Goal: Task Accomplishment & Management: Use online tool/utility

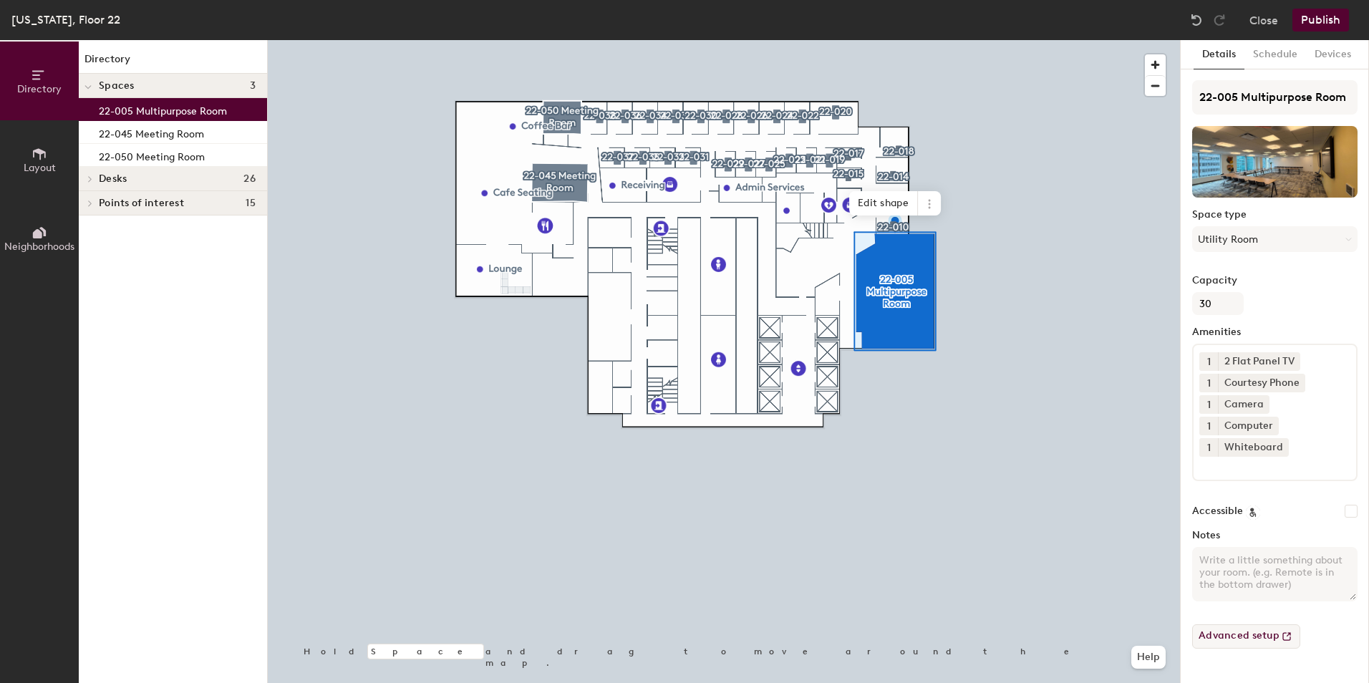
click at [1271, 638] on button "Advanced setup" at bounding box center [1246, 636] width 108 height 24
click at [1308, 21] on button "Publish" at bounding box center [1320, 20] width 57 height 23
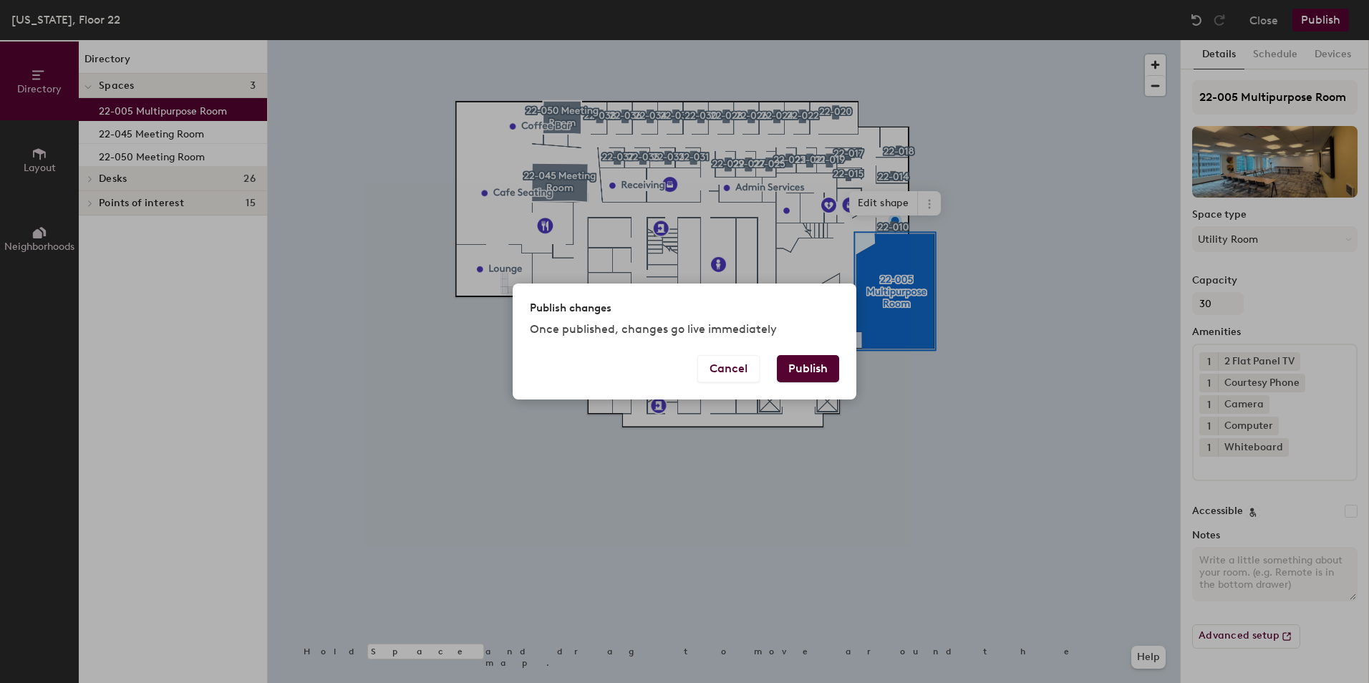
click at [814, 356] on button "Publish" at bounding box center [808, 368] width 62 height 27
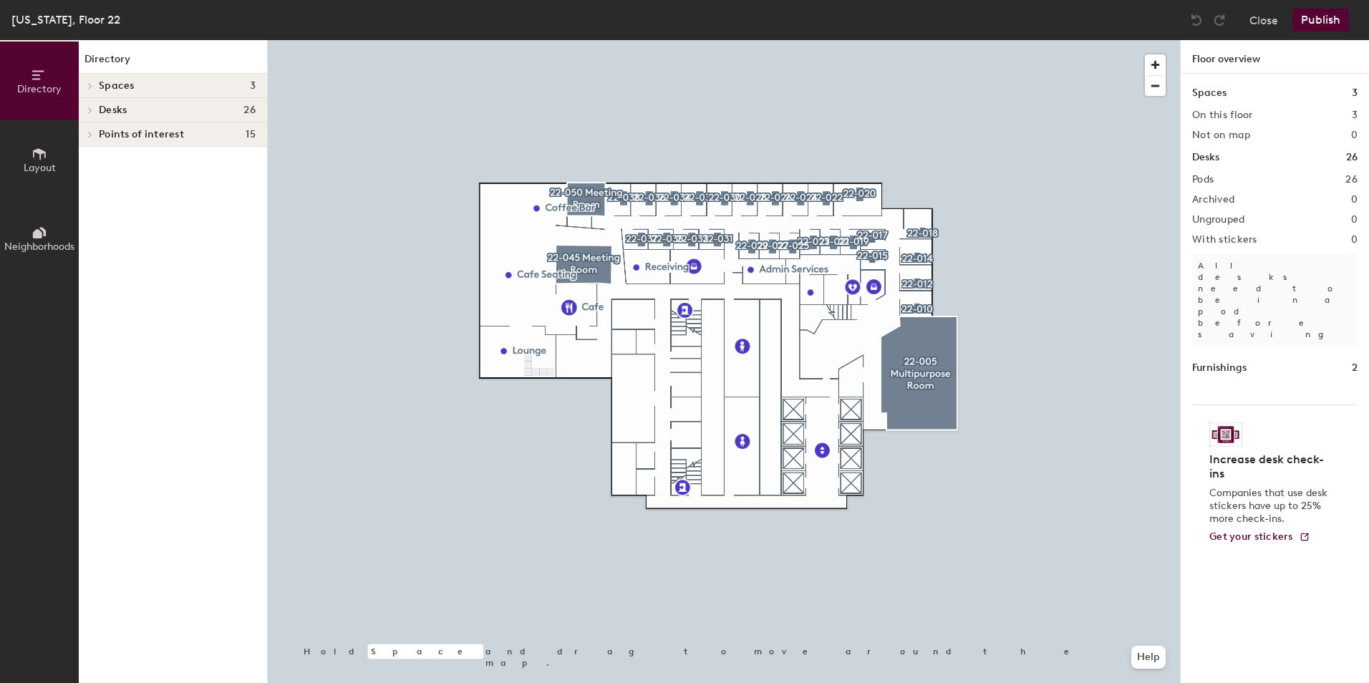
click at [566, 40] on div at bounding box center [724, 40] width 912 height 0
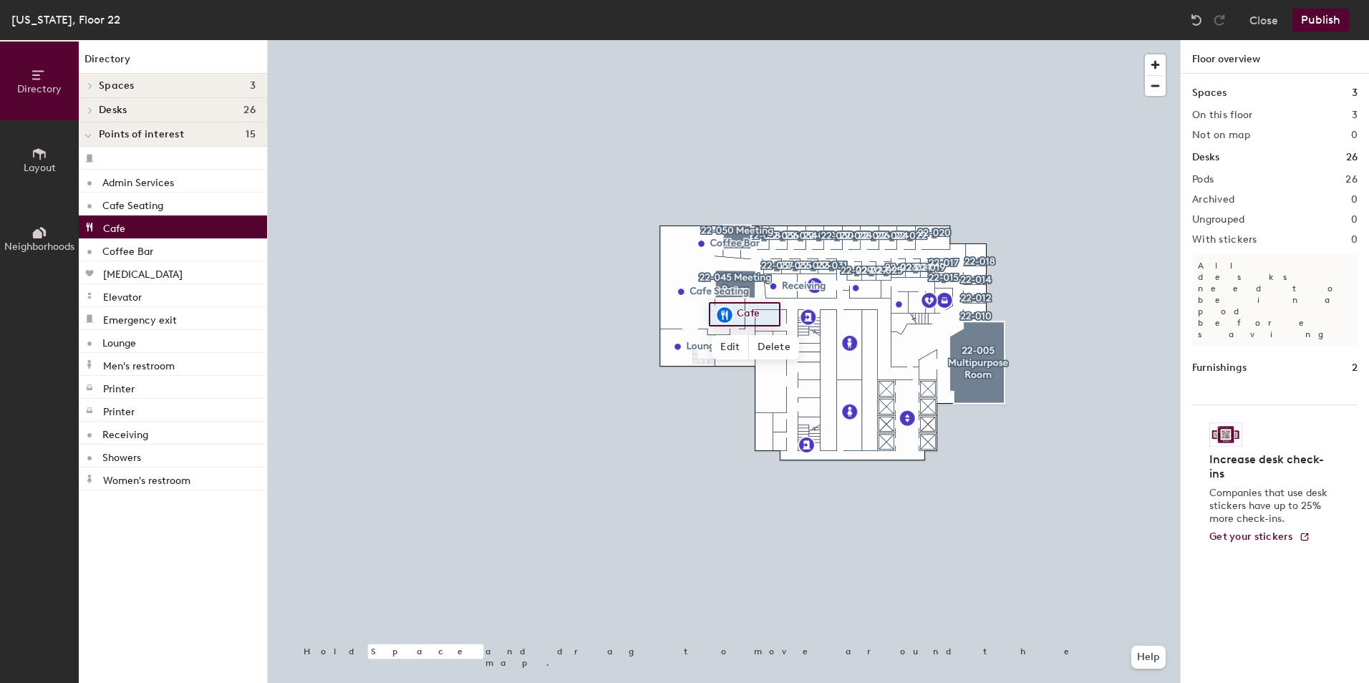
click at [49, 155] on button "Layout" at bounding box center [39, 159] width 79 height 79
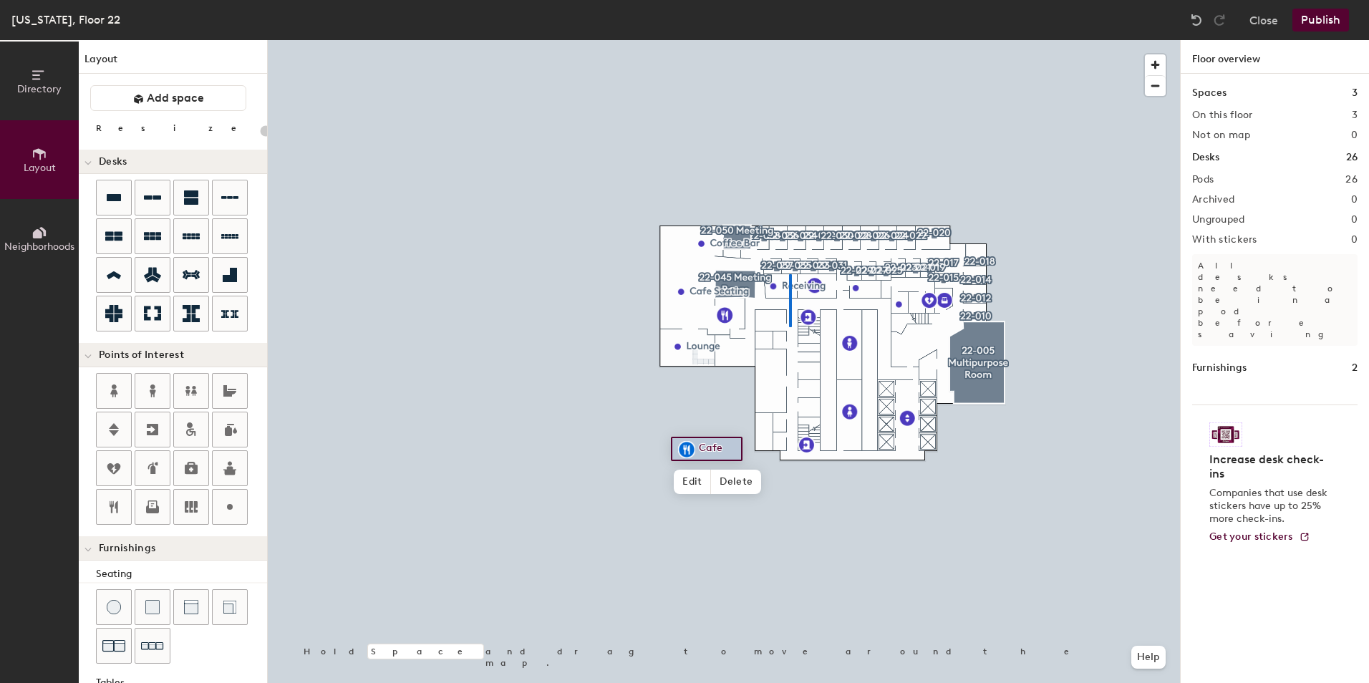
click at [789, 40] on div at bounding box center [724, 40] width 912 height 0
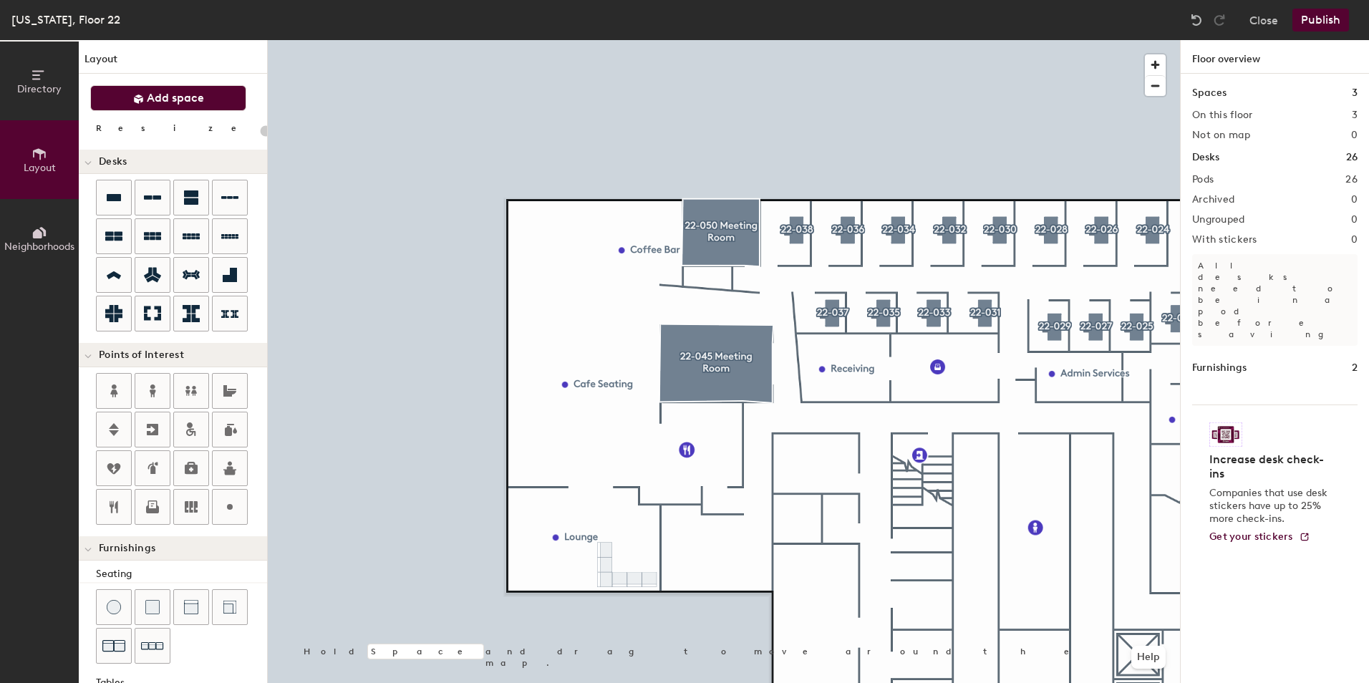
click at [182, 94] on span "Add space" at bounding box center [175, 98] width 57 height 14
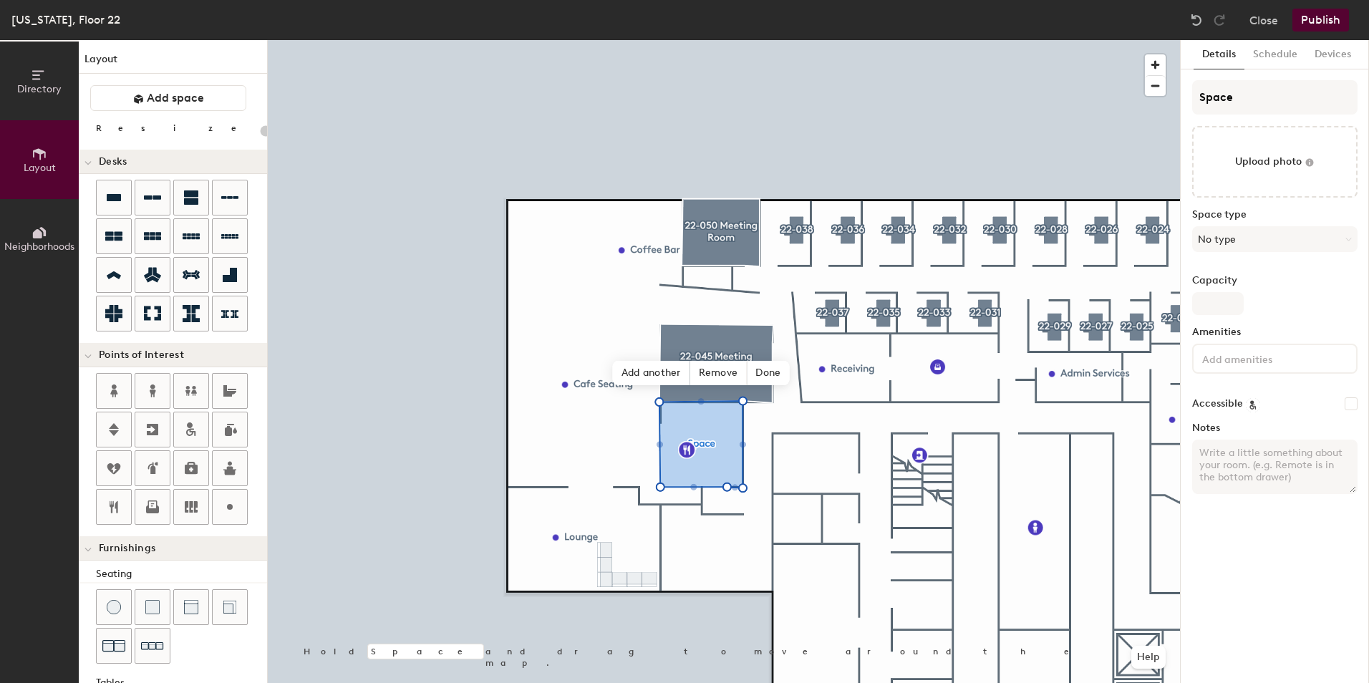
click at [1244, 143] on input "file" at bounding box center [1274, 162] width 165 height 72
click at [1274, 363] on input at bounding box center [1263, 357] width 129 height 17
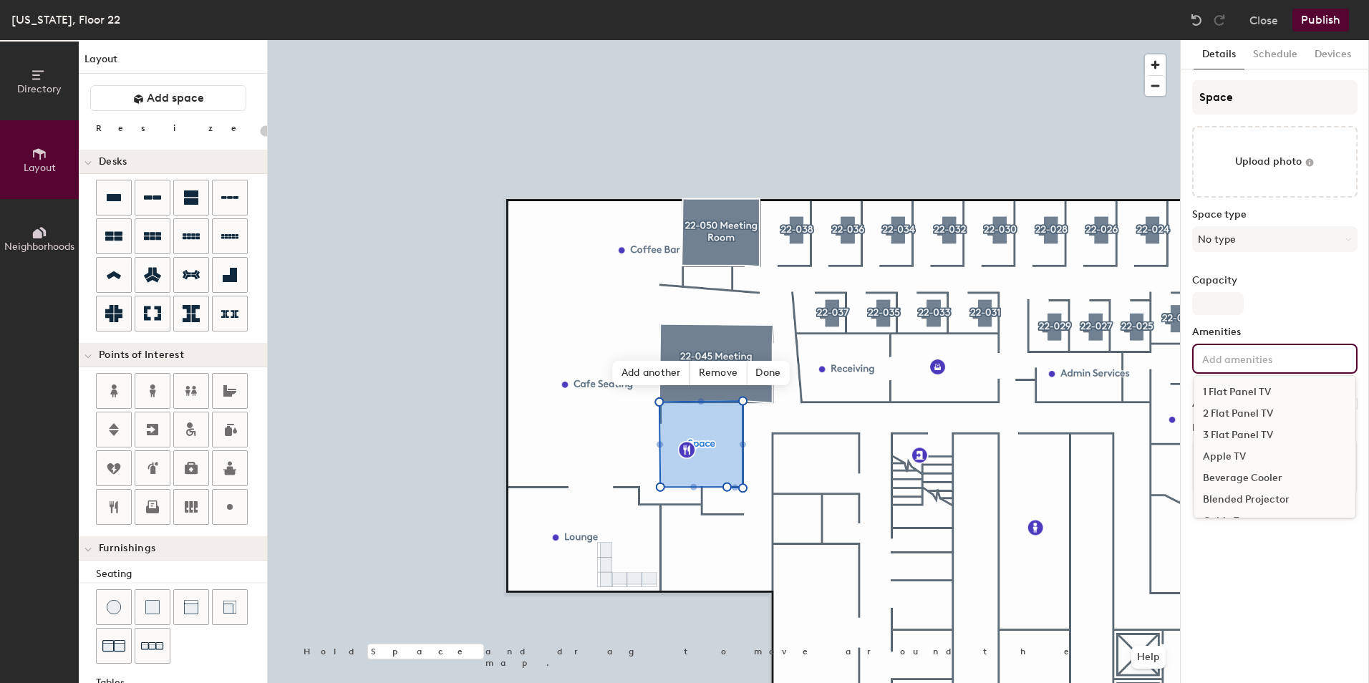
click at [1291, 620] on div "Details Schedule Devices Space Upload photo Space type No type Capacity Ameniti…" at bounding box center [1274, 361] width 188 height 643
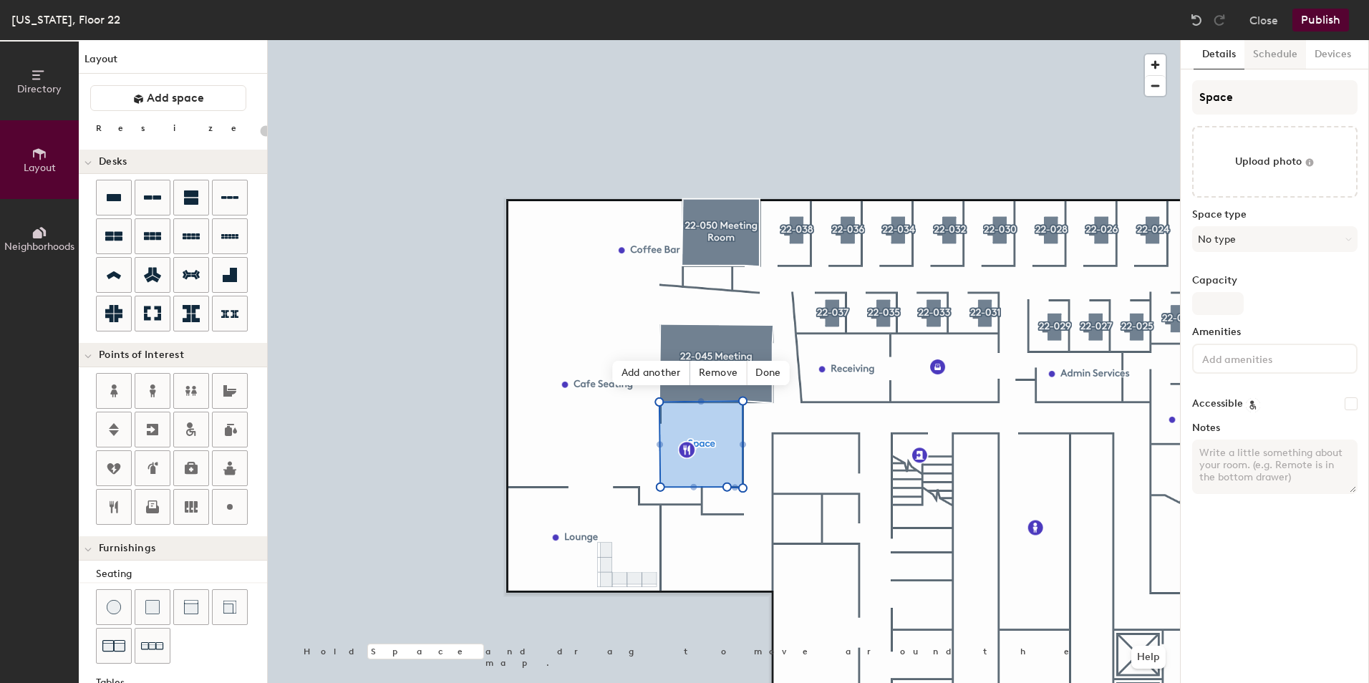
click at [1274, 57] on button "Schedule" at bounding box center [1275, 54] width 62 height 29
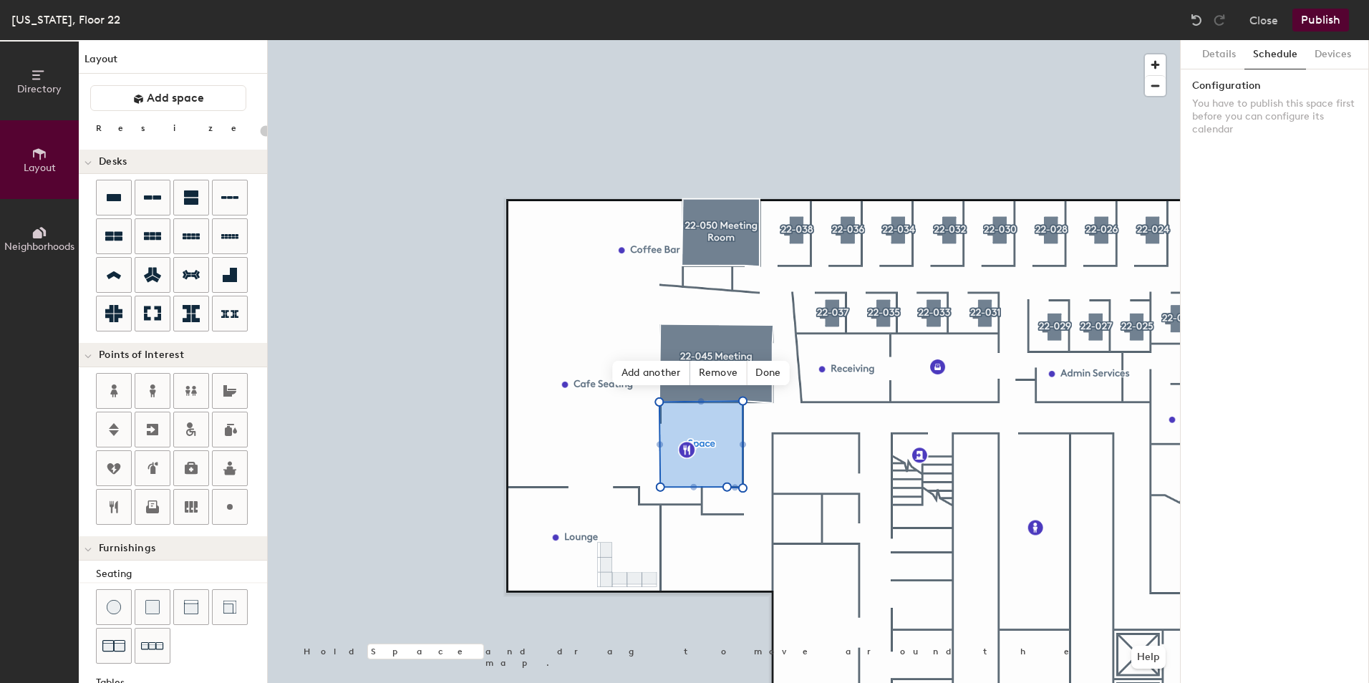
click at [1263, 243] on div "Details Schedule Devices Configuration You have to publish this space first bef…" at bounding box center [1274, 361] width 188 height 643
click at [1333, 44] on button "Devices" at bounding box center [1333, 54] width 54 height 29
click at [1217, 59] on button "Details" at bounding box center [1218, 54] width 51 height 29
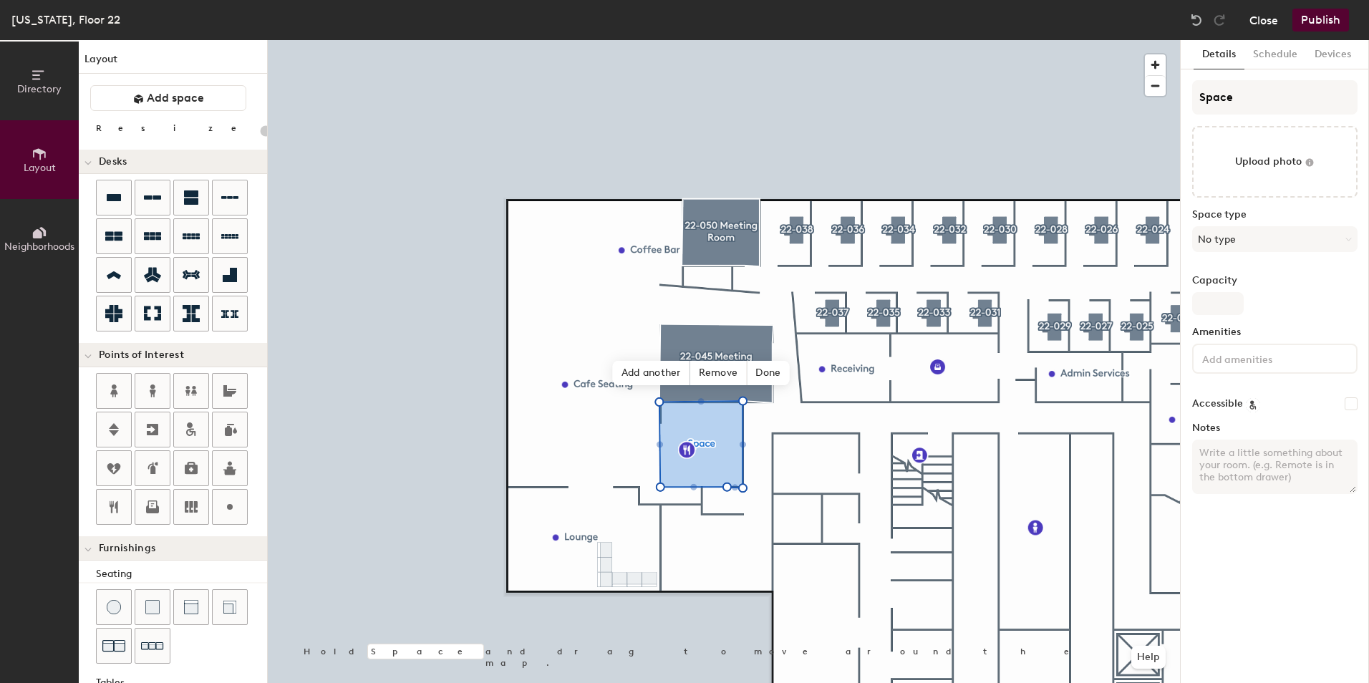
click at [1265, 26] on button "Close" at bounding box center [1263, 20] width 29 height 23
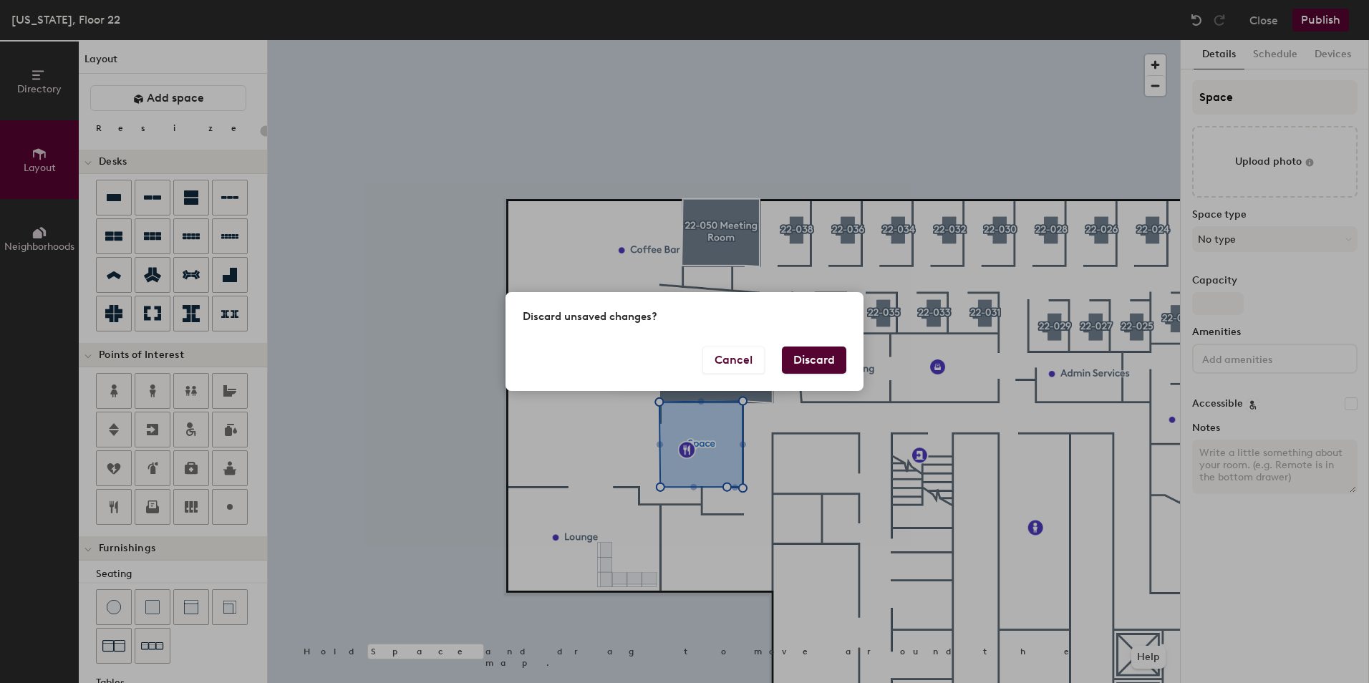
click at [817, 364] on button "Discard" at bounding box center [814, 359] width 64 height 27
type input "20"
